Goal: Transaction & Acquisition: Purchase product/service

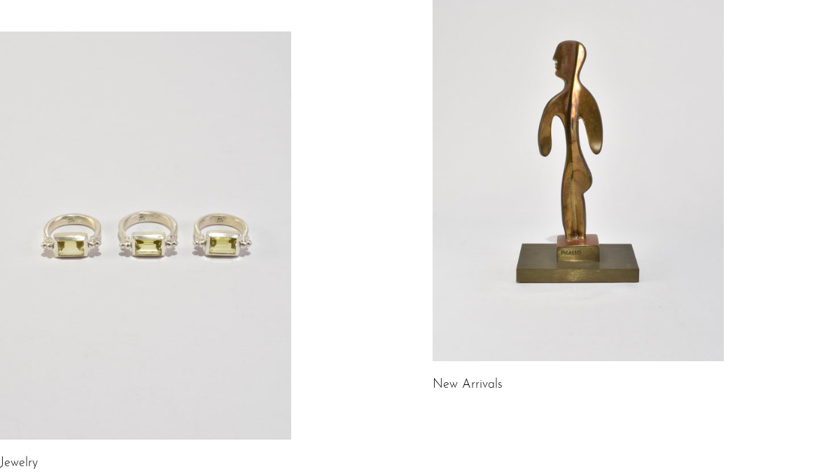
scroll to position [162, 0]
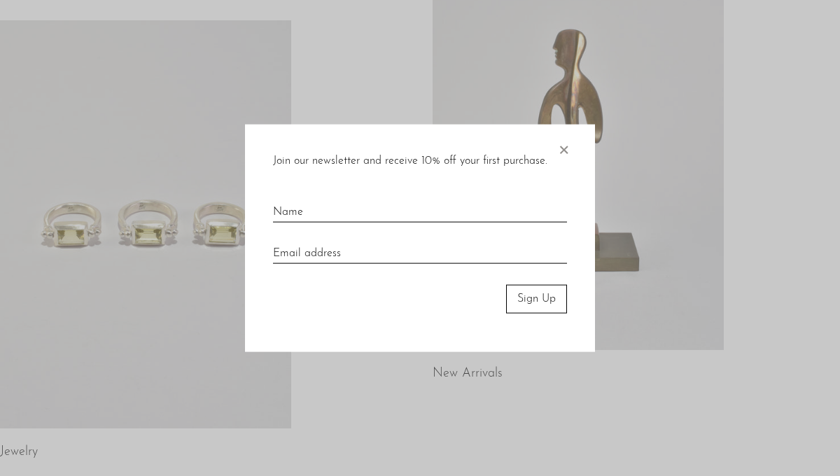
click at [565, 144] on span "×" at bounding box center [563, 147] width 14 height 45
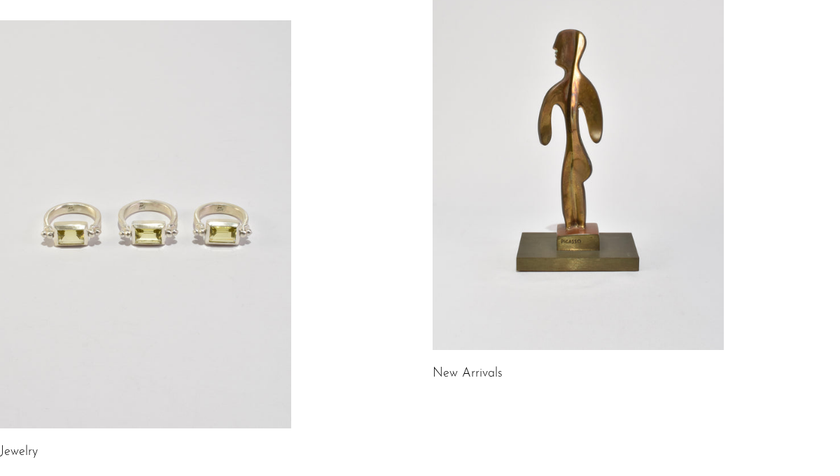
click at [474, 149] on link at bounding box center [577, 146] width 291 height 408
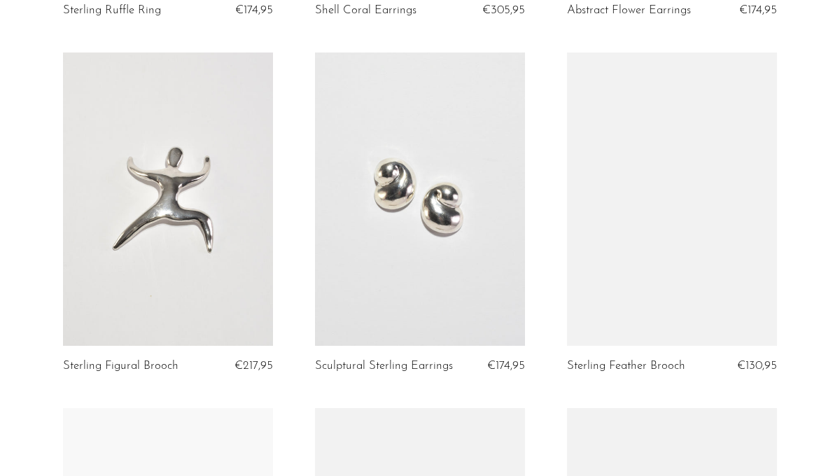
scroll to position [777, 0]
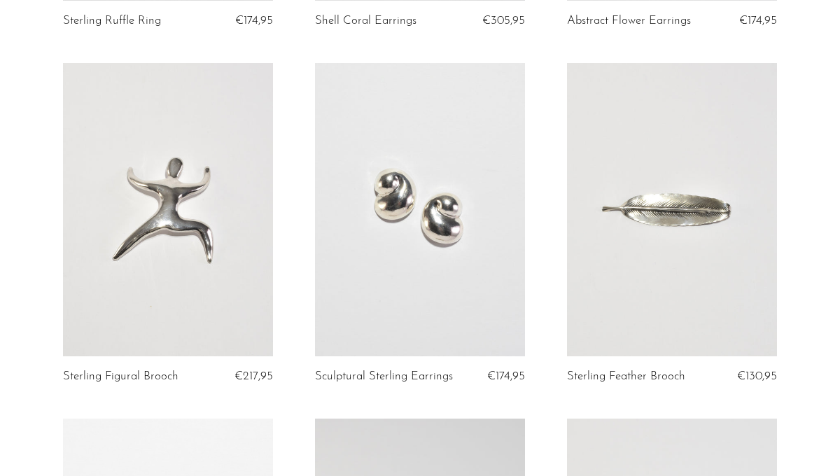
click at [483, 219] on link at bounding box center [420, 210] width 210 height 294
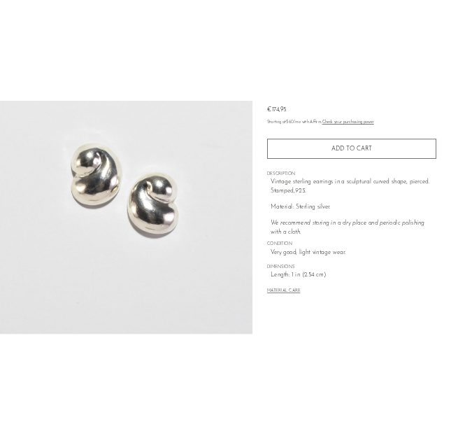
scroll to position [162, 0]
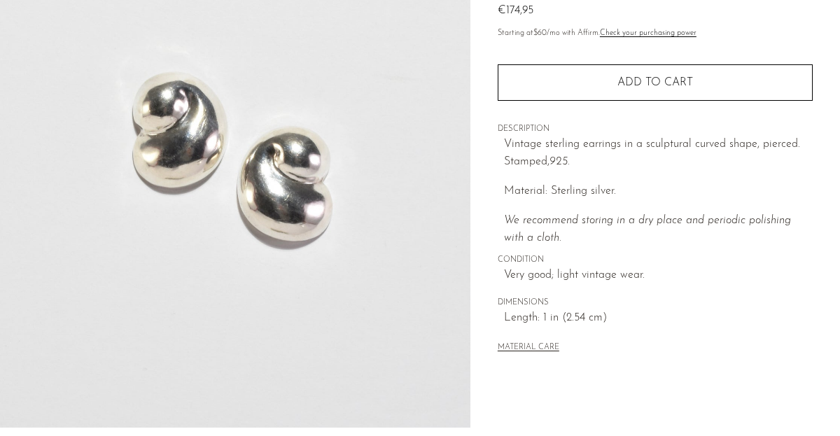
click at [393, 173] on img at bounding box center [235, 165] width 470 height 525
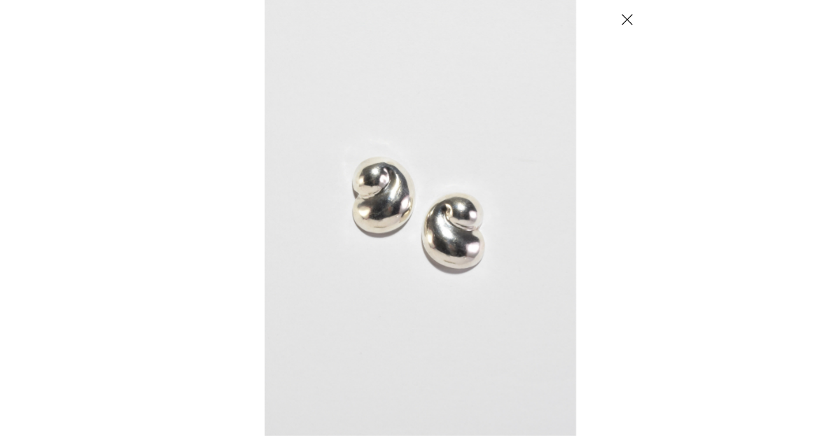
scroll to position [363, 0]
click at [821, 19] on button "Close" at bounding box center [820, 19] width 24 height 24
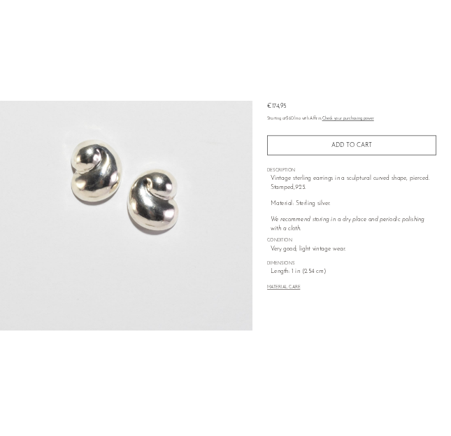
scroll to position [589, 0]
